Goal: Check status: Check status

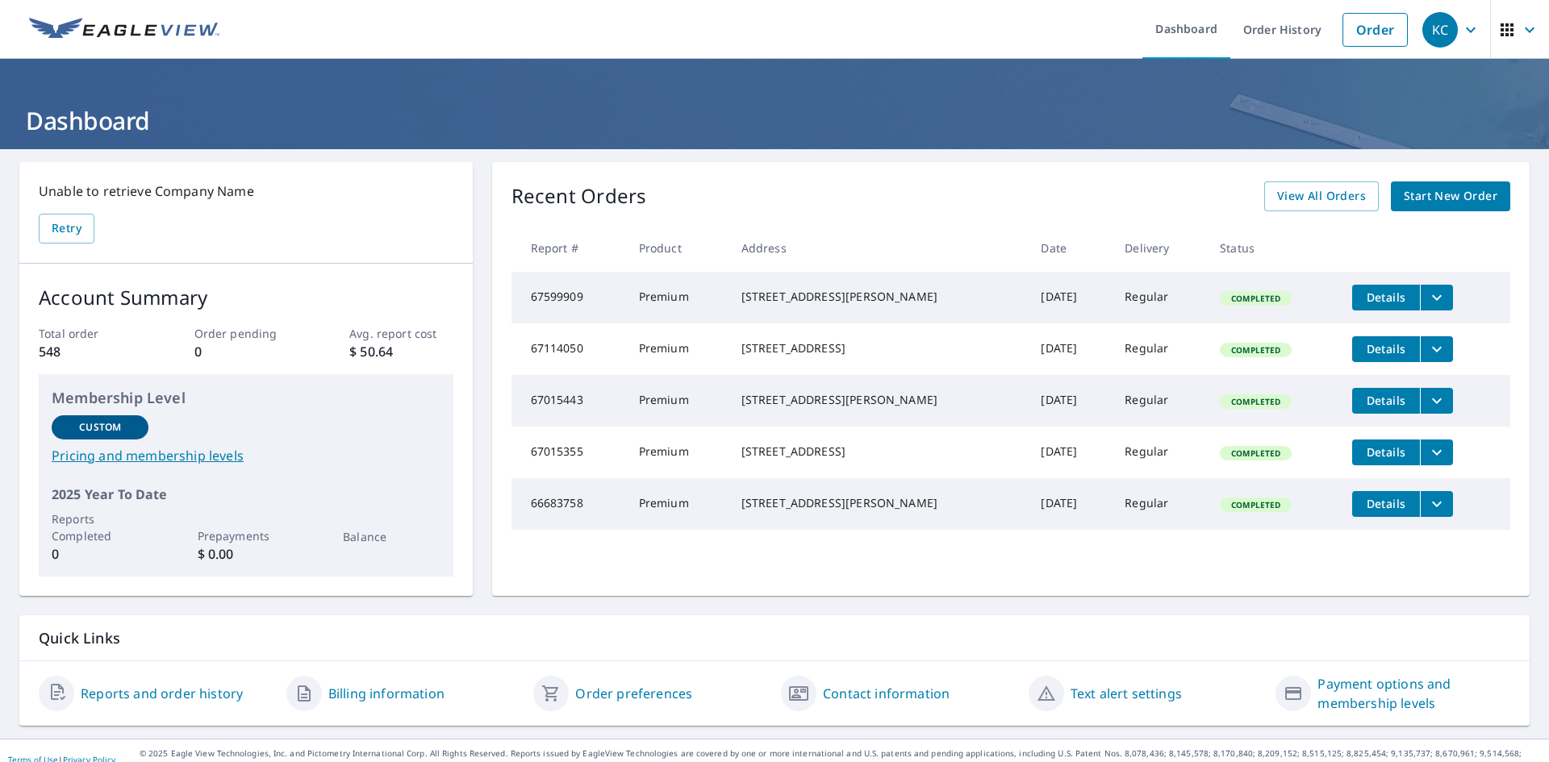
click at [141, 693] on link "Reports and order history" at bounding box center [162, 693] width 162 height 19
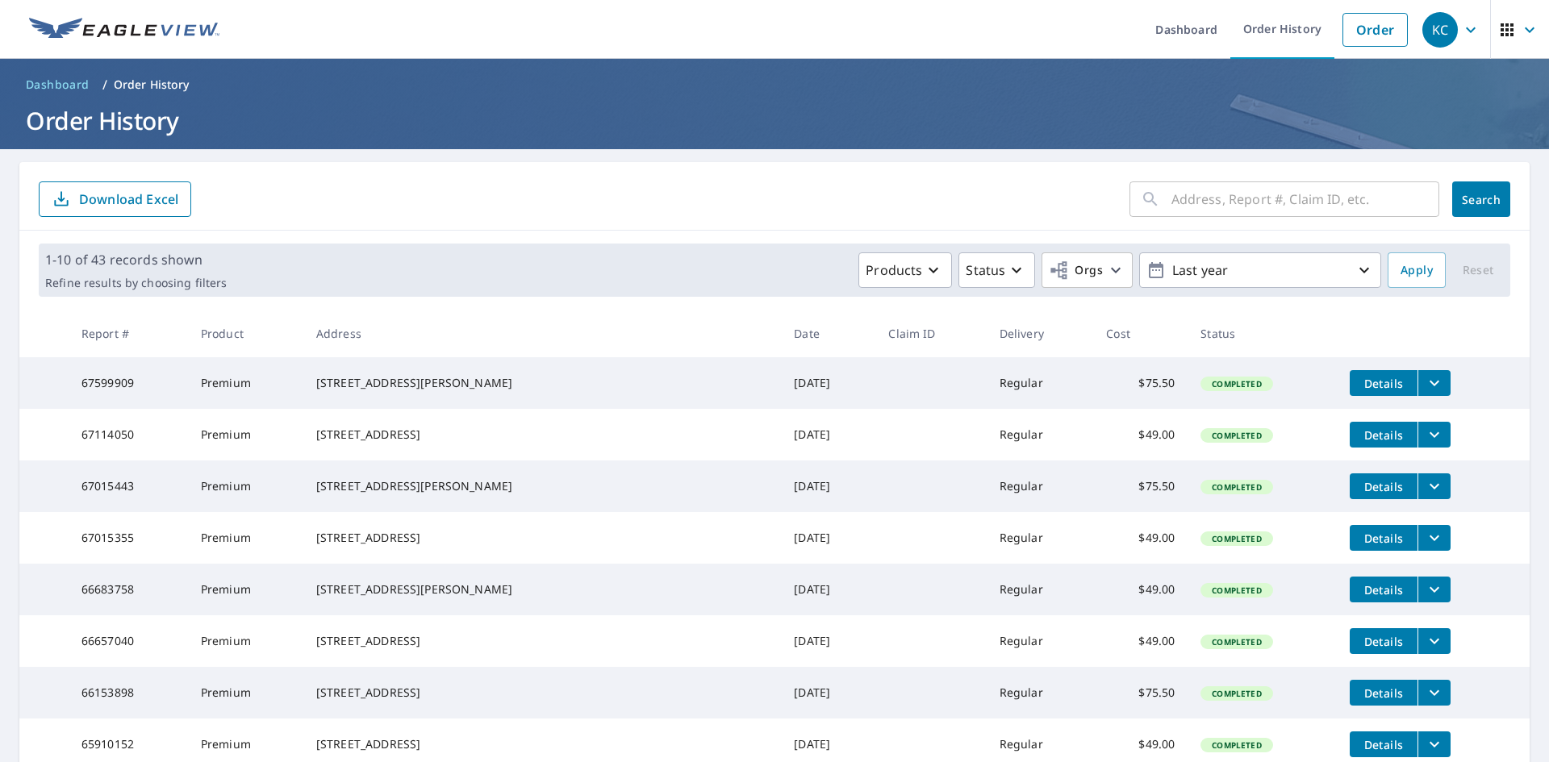
click at [1262, 195] on input "text" at bounding box center [1305, 199] width 268 height 45
type input "44043764"
click at [1478, 198] on span "Search" at bounding box center [1481, 199] width 32 height 15
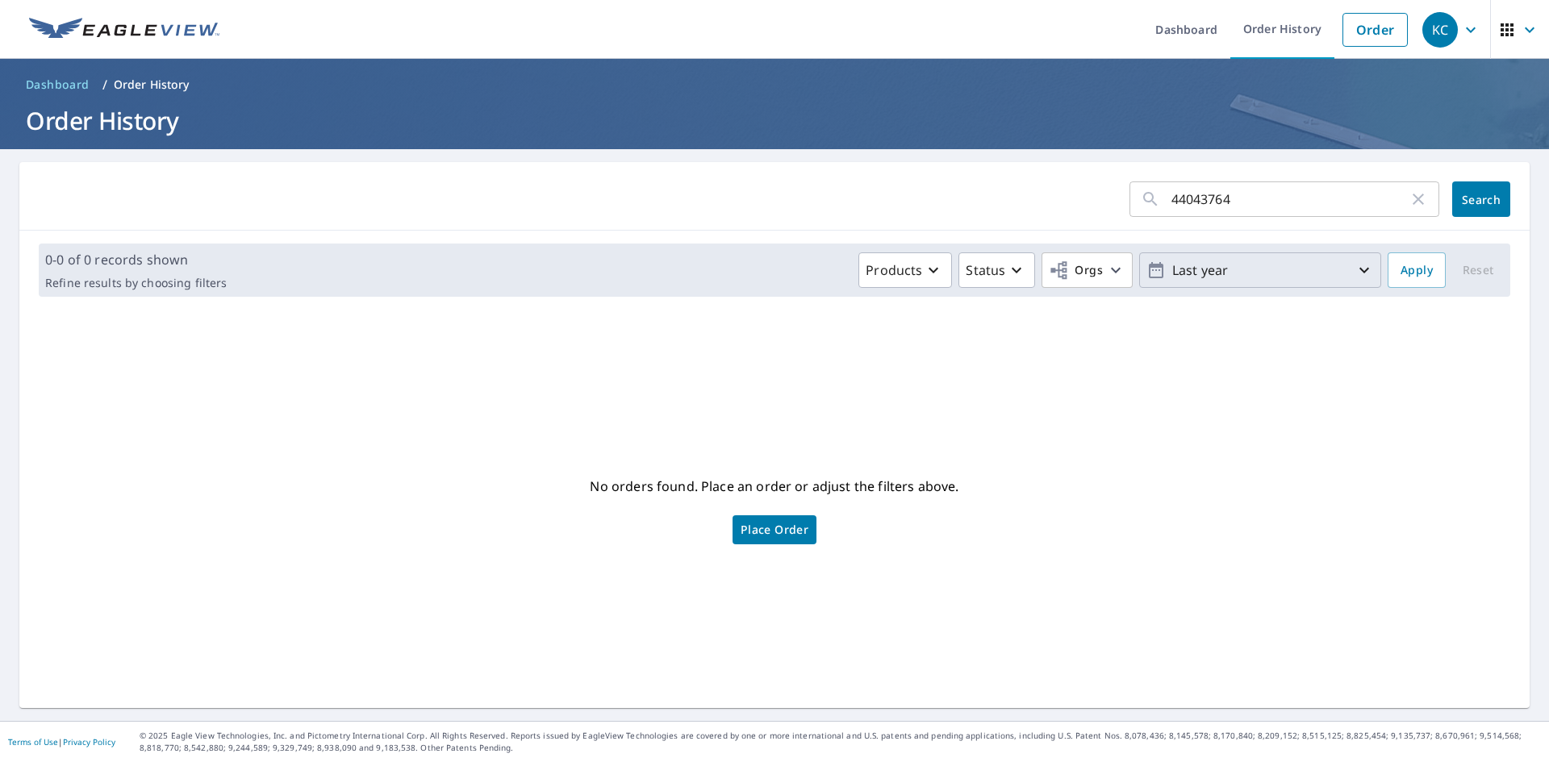
click at [1354, 268] on icon "button" at bounding box center [1363, 270] width 19 height 19
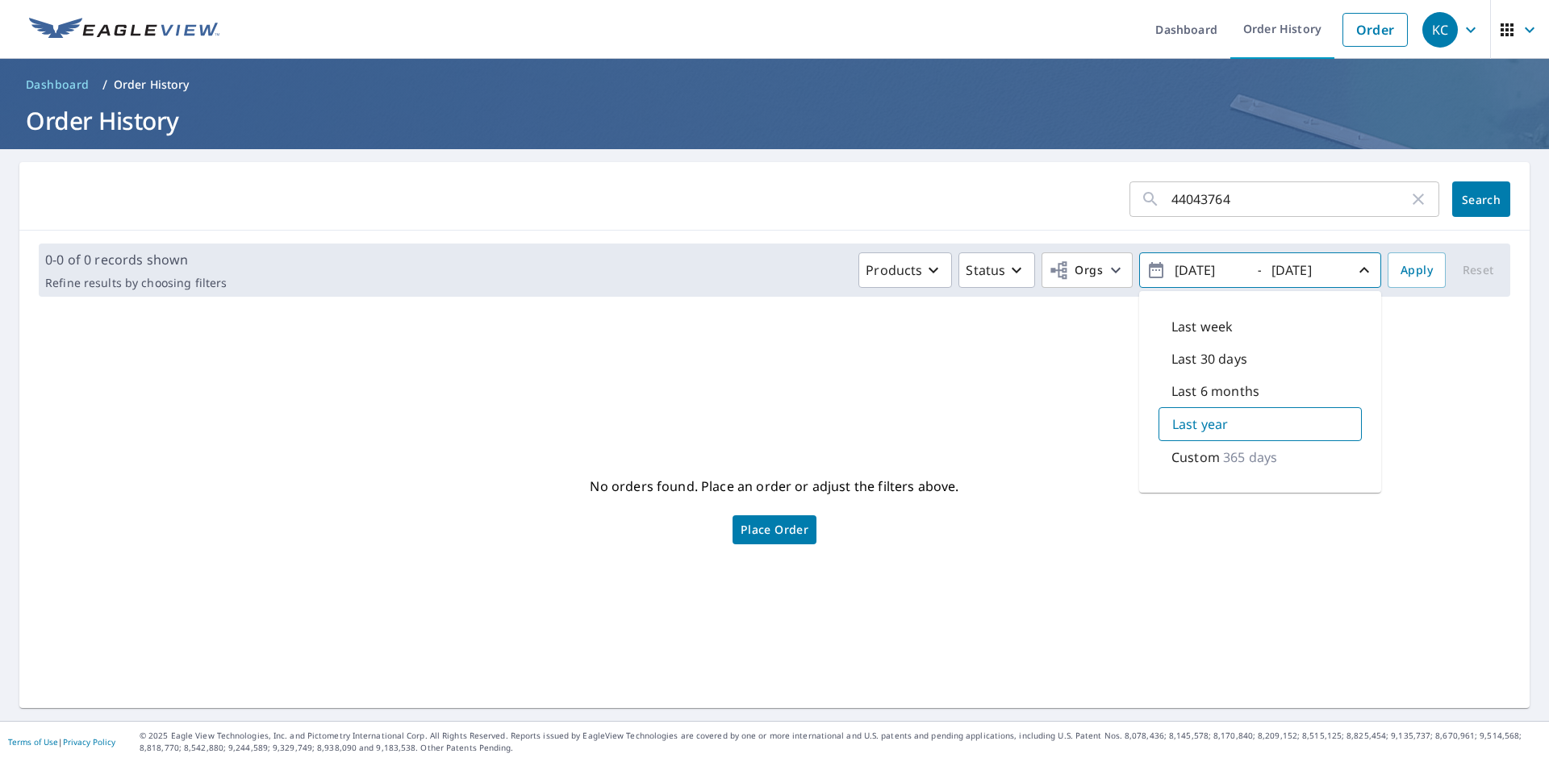
click at [1191, 268] on input "[DATE]" at bounding box center [1209, 270] width 79 height 26
type input "[DATE]"
click at [1405, 273] on span "Apply" at bounding box center [1416, 271] width 32 height 20
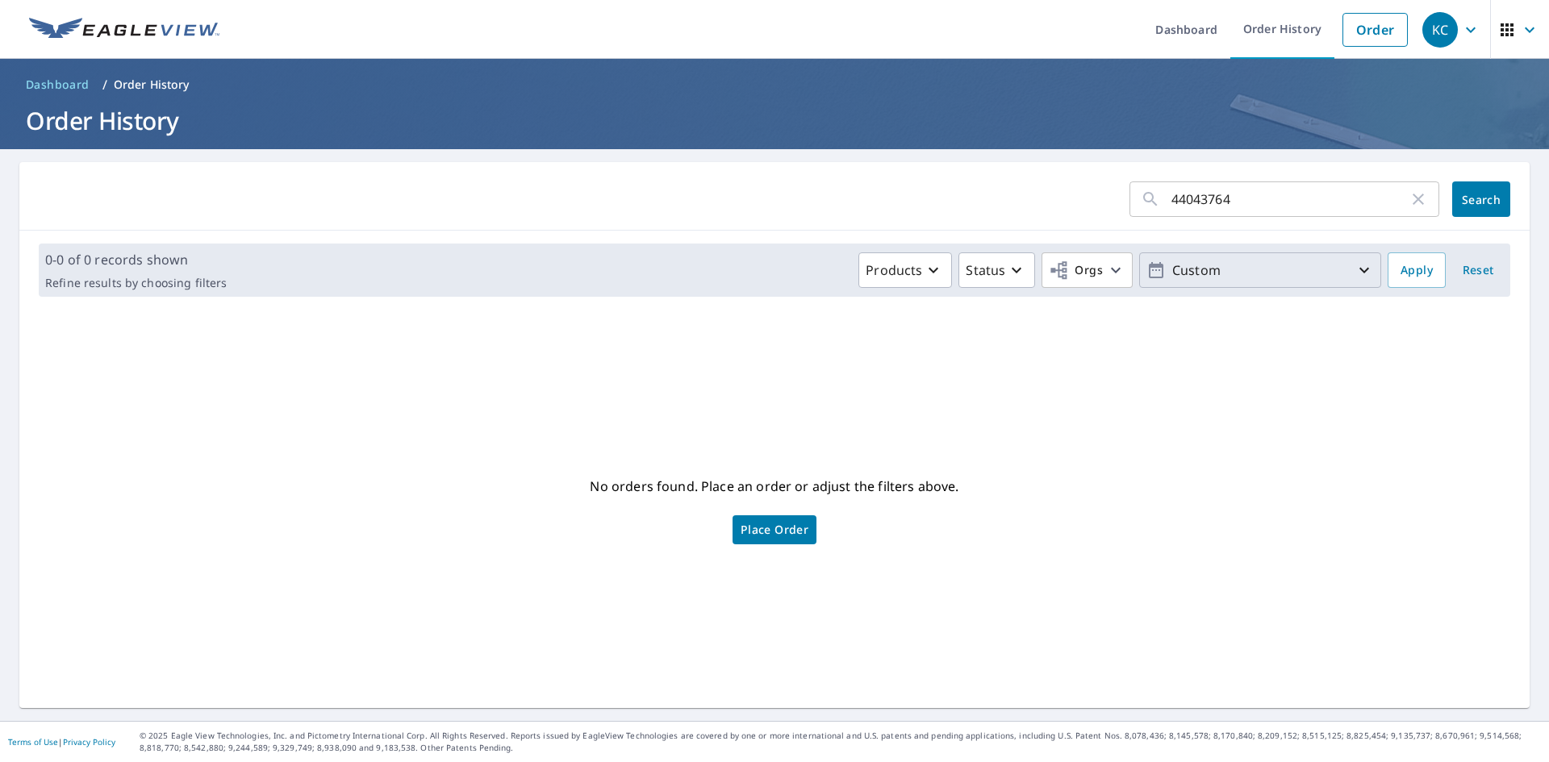
click at [1359, 269] on icon "button" at bounding box center [1364, 271] width 10 height 6
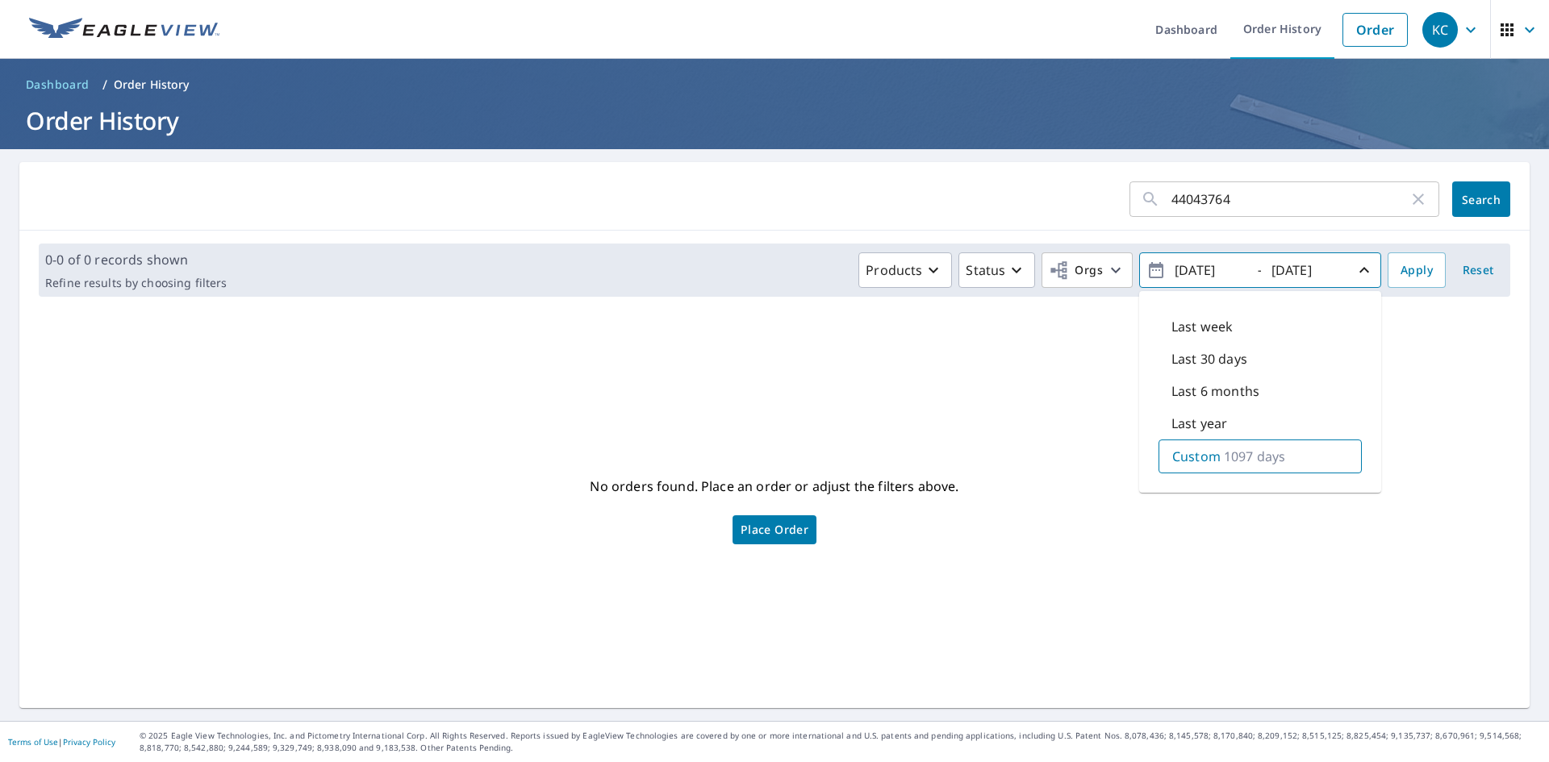
click at [1211, 269] on input "[DATE]" at bounding box center [1209, 270] width 79 height 26
click at [1232, 266] on input "[DATE]" at bounding box center [1209, 270] width 79 height 26
type input "[DATE]"
click at [1414, 276] on span "Apply" at bounding box center [1416, 271] width 32 height 20
